Goal: Entertainment & Leisure: Consume media (video, audio)

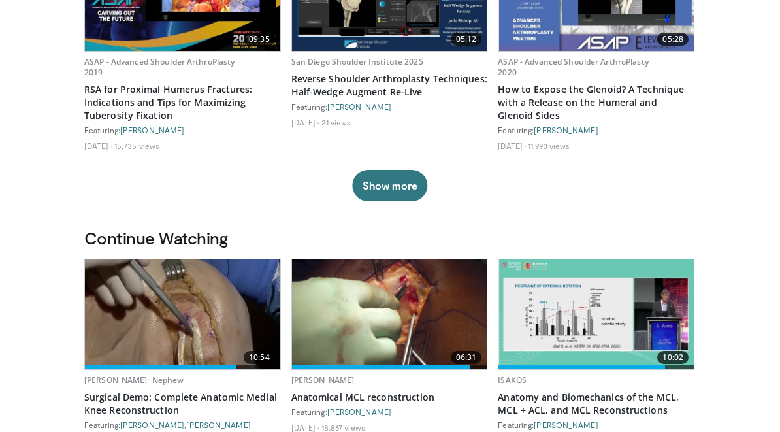
scroll to position [225, 0]
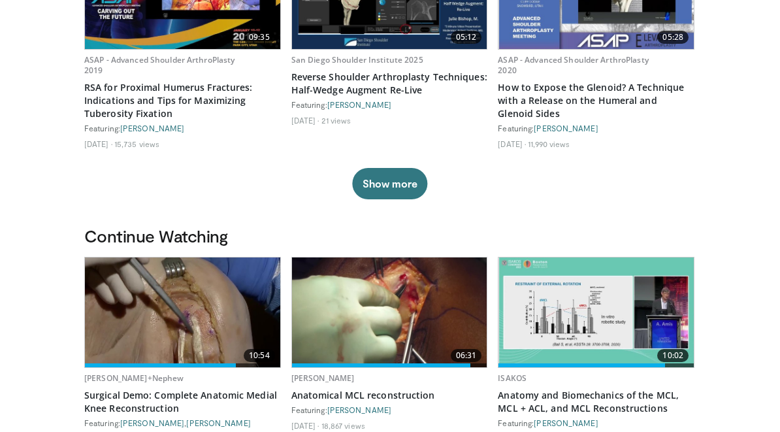
click at [404, 300] on img at bounding box center [389, 312] width 195 height 110
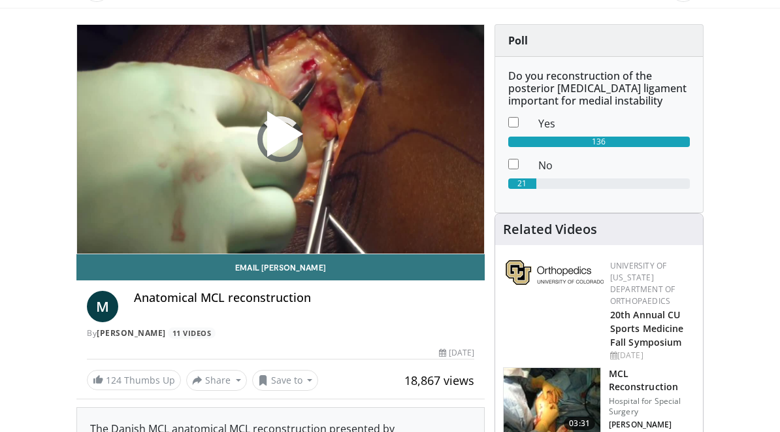
scroll to position [216, 0]
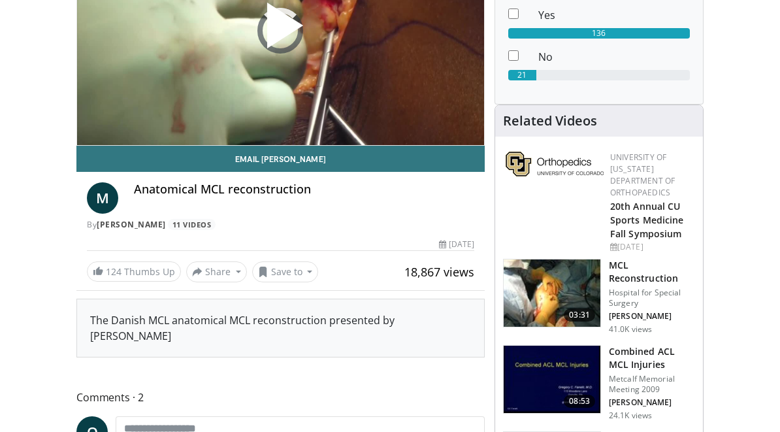
click at [621, 274] on h3 "MCL Reconstruction" at bounding box center [652, 272] width 86 height 26
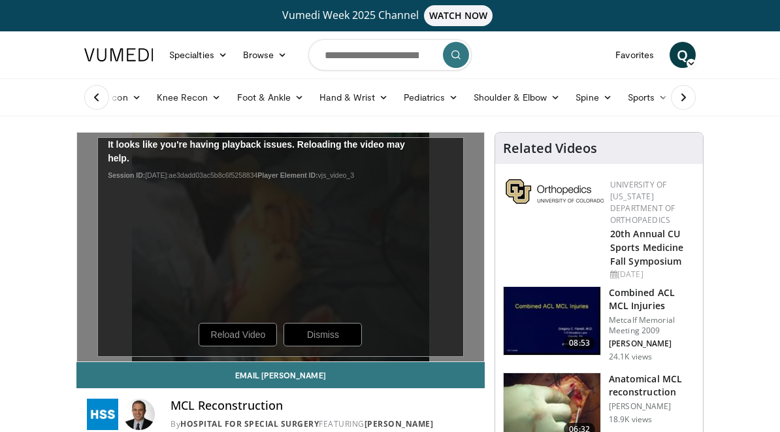
click at [232, 332] on div "10 seconds Tap to unmute" at bounding box center [280, 247] width 407 height 229
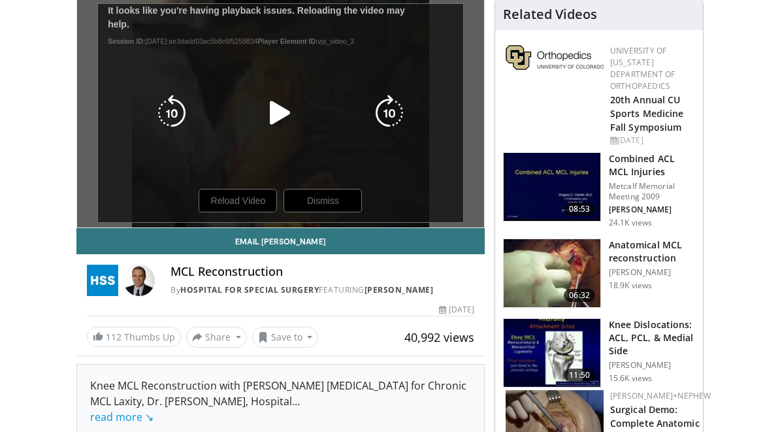
scroll to position [135, 0]
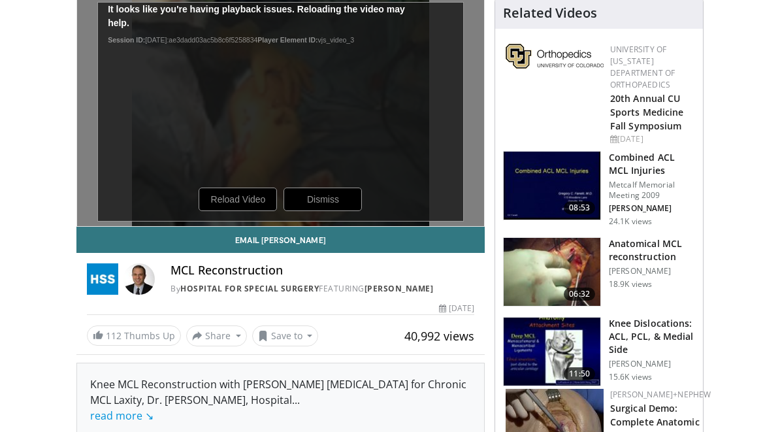
click at [645, 242] on h3 "Anatomical MCL reconstruction" at bounding box center [652, 250] width 86 height 26
